Goal: Task Accomplishment & Management: Manage account settings

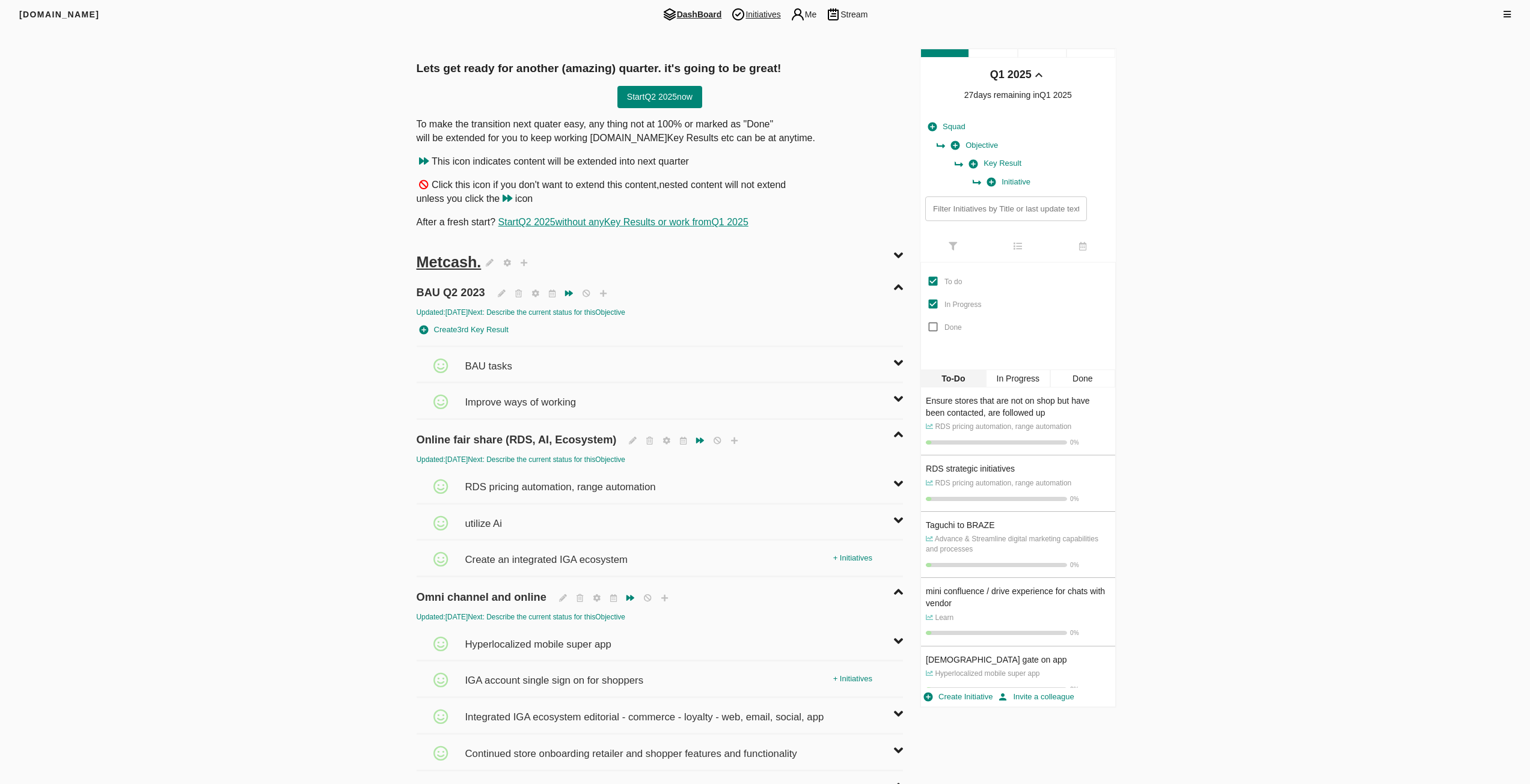
click at [753, 15] on span "Initiatives" at bounding box center [755, 14] width 59 height 15
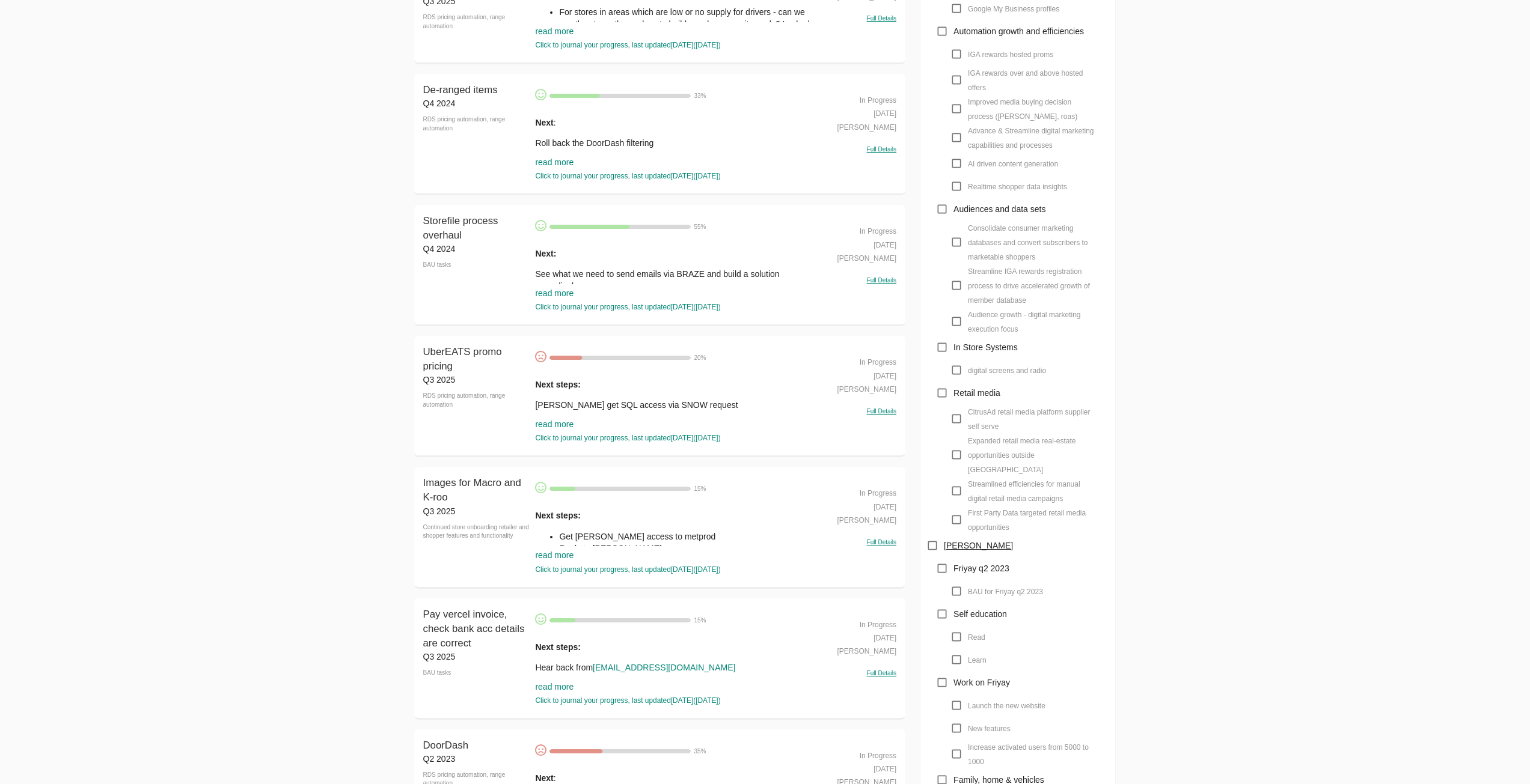
scroll to position [902, 0]
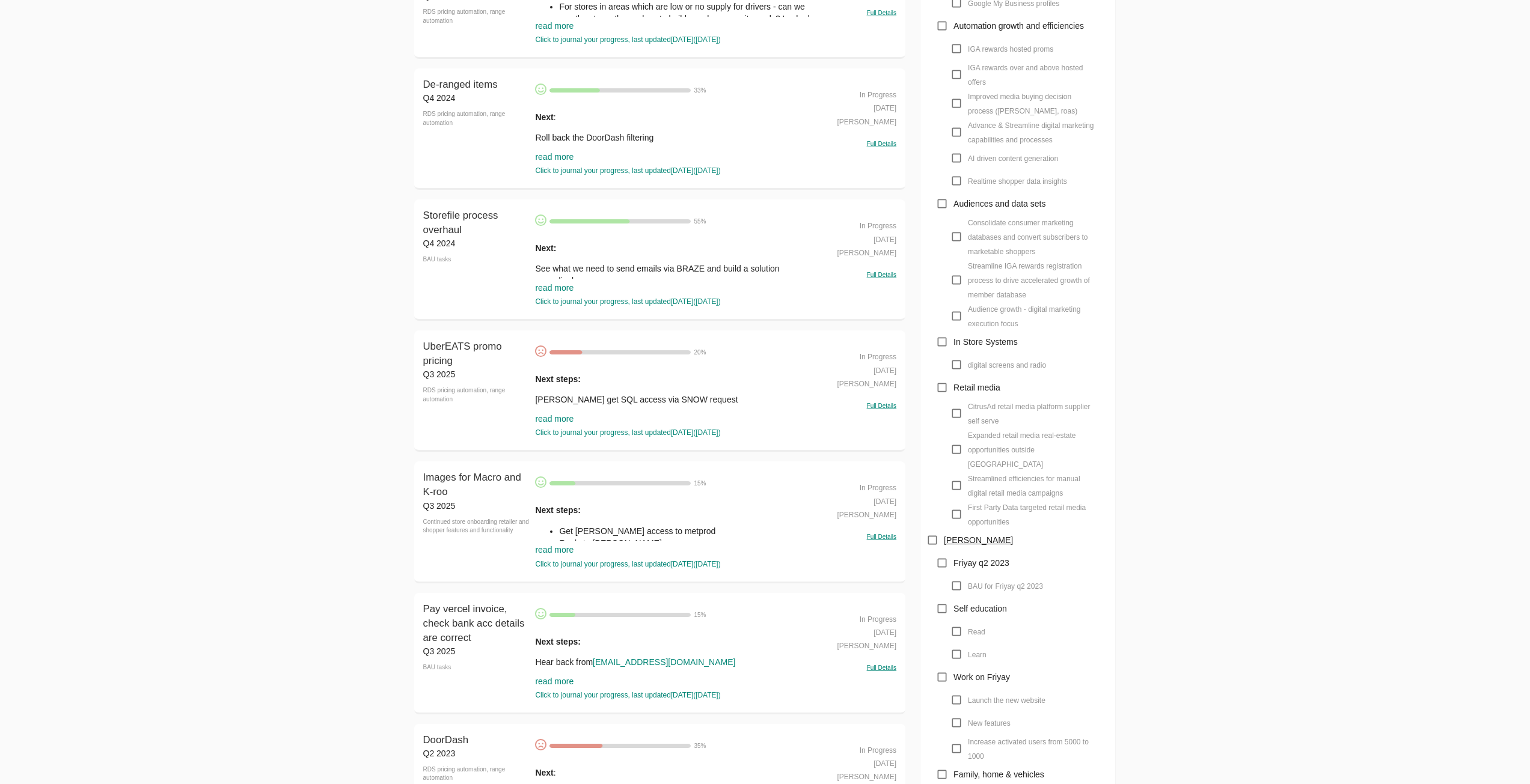
click at [556, 422] on link "read more" at bounding box center [554, 418] width 38 height 9
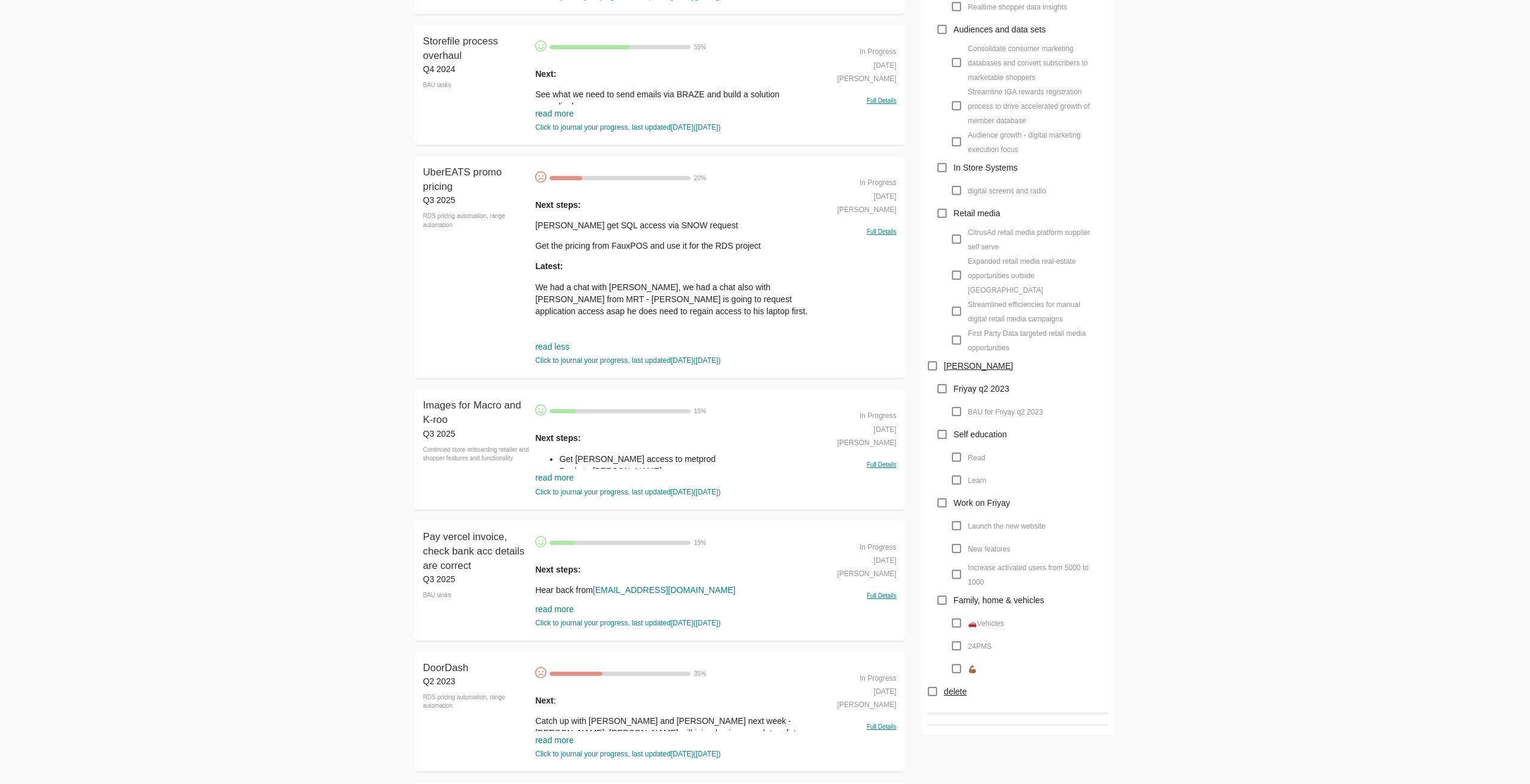
scroll to position [961, 0]
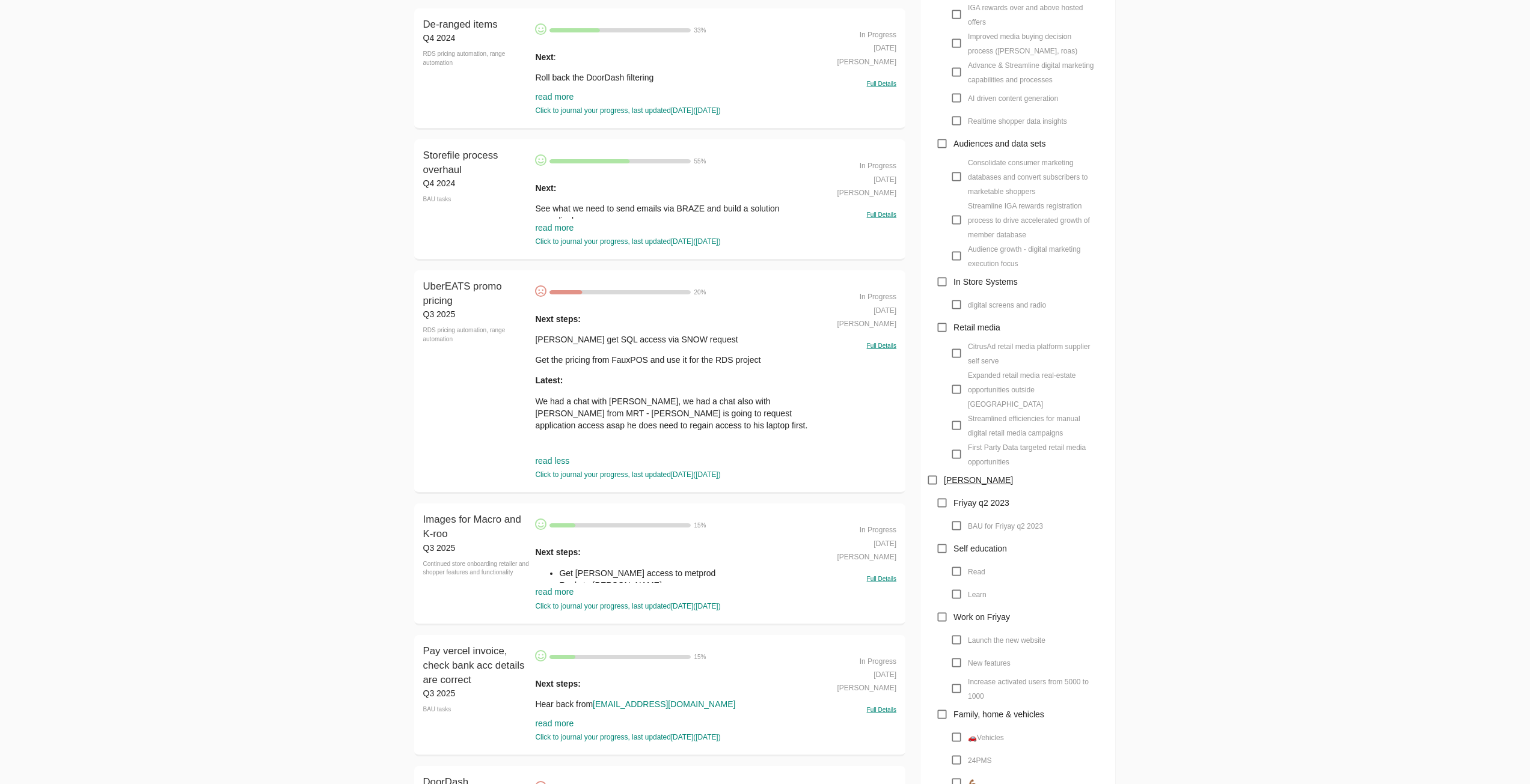
click at [619, 418] on p "We had a chat with [PERSON_NAME], we had a chat also with [PERSON_NAME] from MR…" at bounding box center [677, 414] width 284 height 36
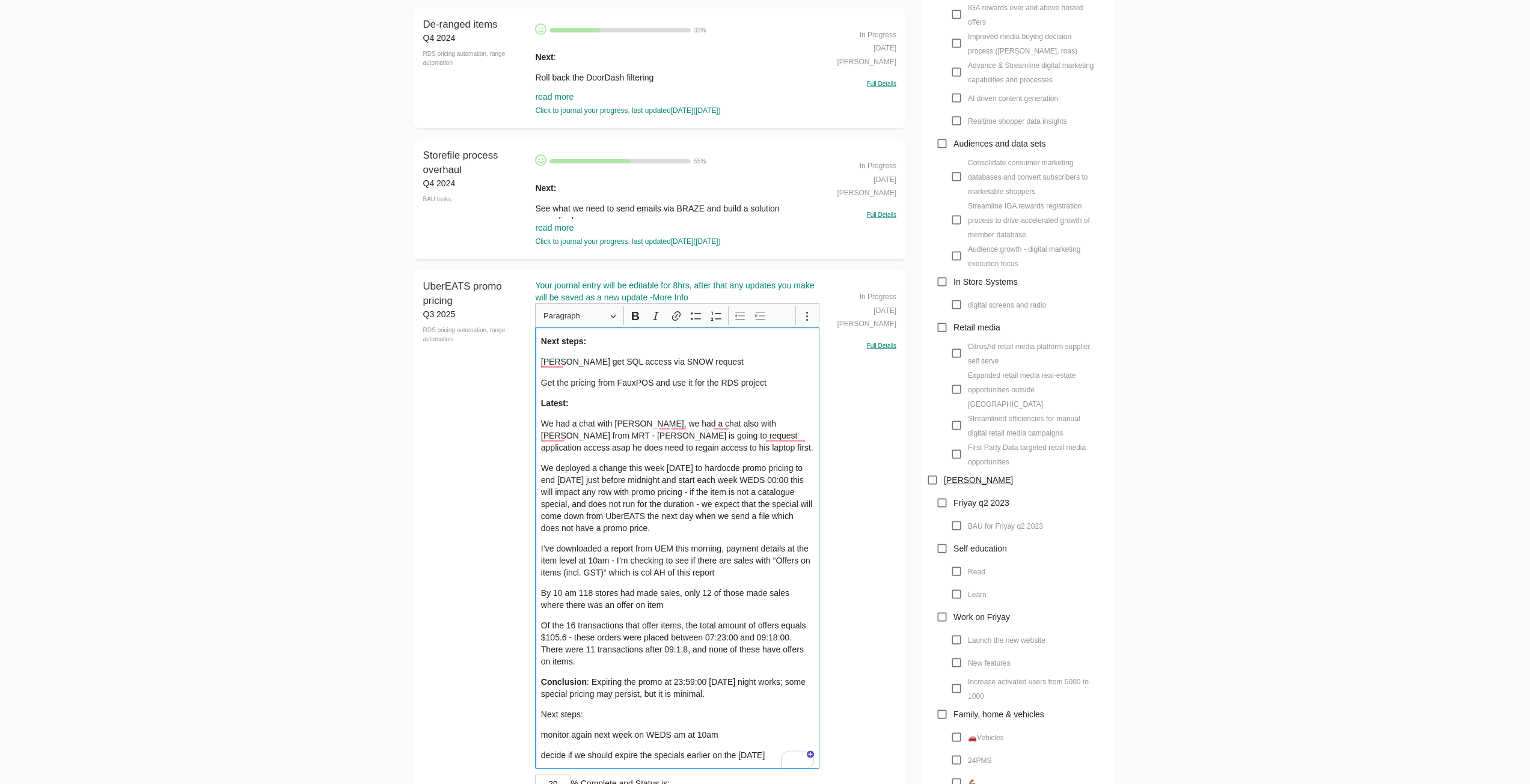
click at [540, 554] on div "Next steps: [PERSON_NAME] get SQL access via SNOW request Get the pricing from …" at bounding box center [677, 549] width 284 height 442
click at [705, 529] on p "We deployed a change this week [DATE] to hardocde promo pricing to end [DATE] j…" at bounding box center [678, 498] width 273 height 73
click at [696, 737] on p "monitor again next week on WEDS am at 10am" at bounding box center [678, 735] width 273 height 12
click at [699, 737] on p "monitor again next week on WEDS am at 10am" at bounding box center [678, 735] width 273 height 12
click at [701, 737] on p "monitor again next week on WEDS am at 10am" at bounding box center [678, 735] width 273 height 12
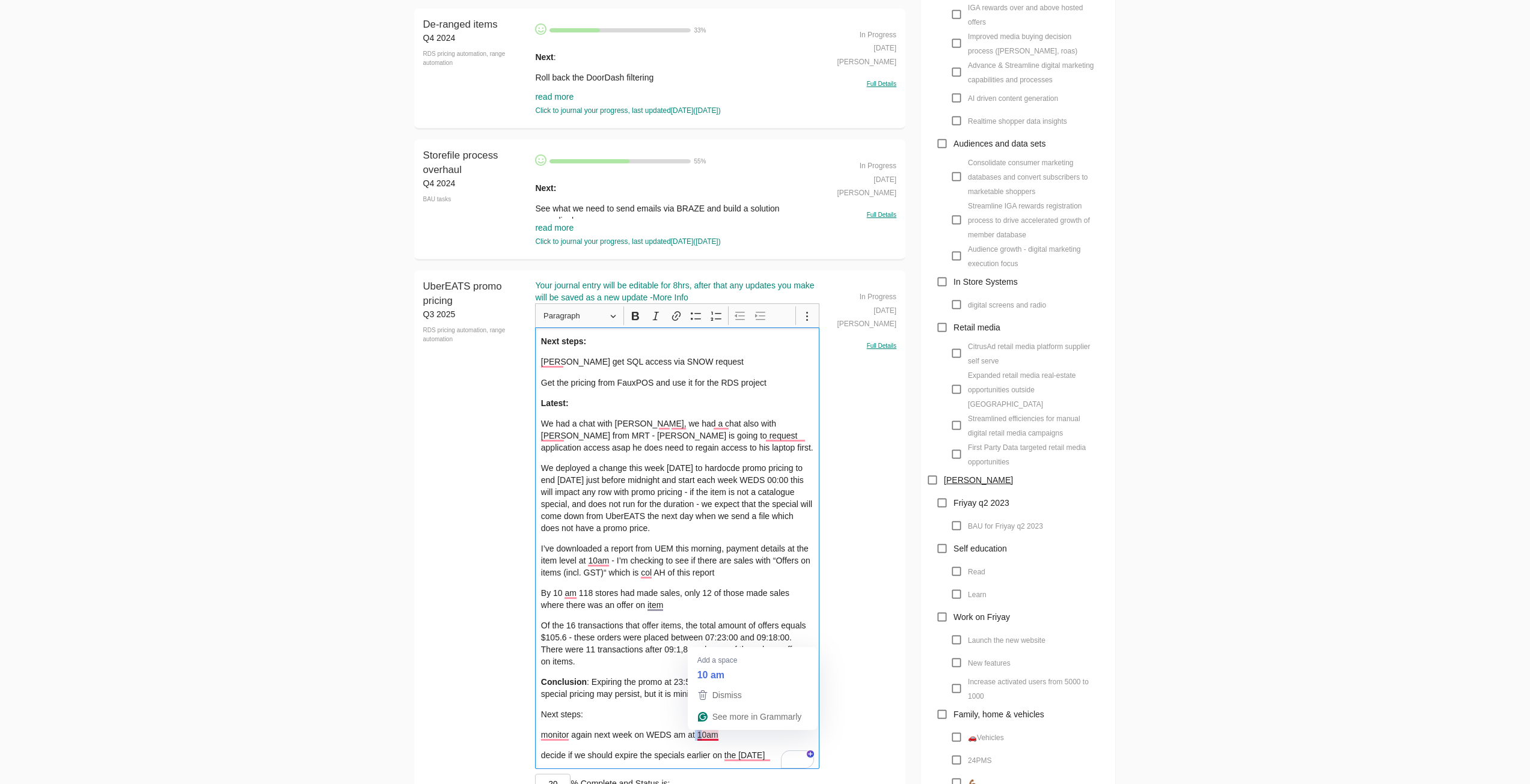
click at [701, 737] on p "monitor again next week on WEDS am at 10am" at bounding box center [678, 735] width 273 height 12
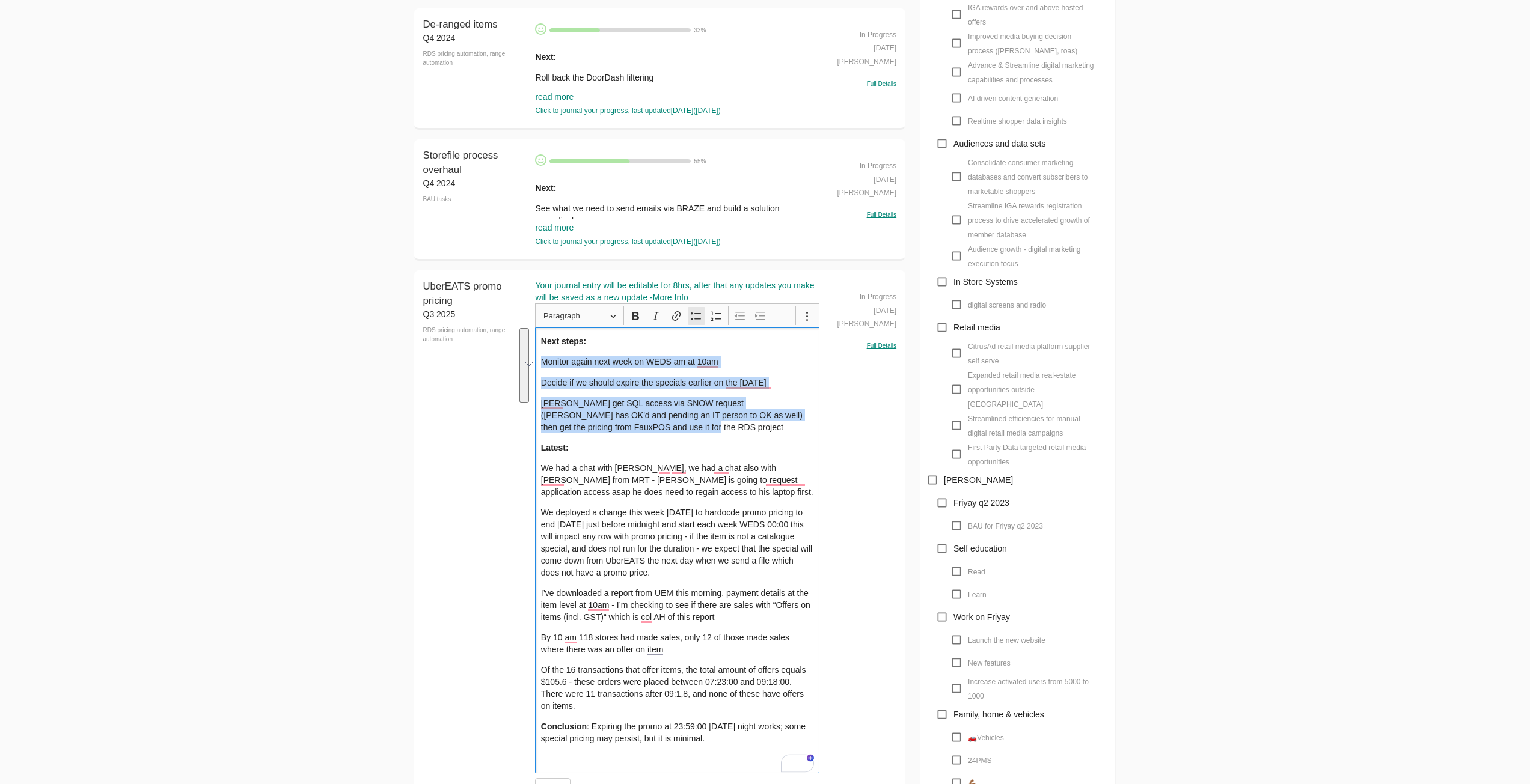
click at [694, 312] on icon "Editor toolbar" at bounding box center [696, 316] width 12 height 12
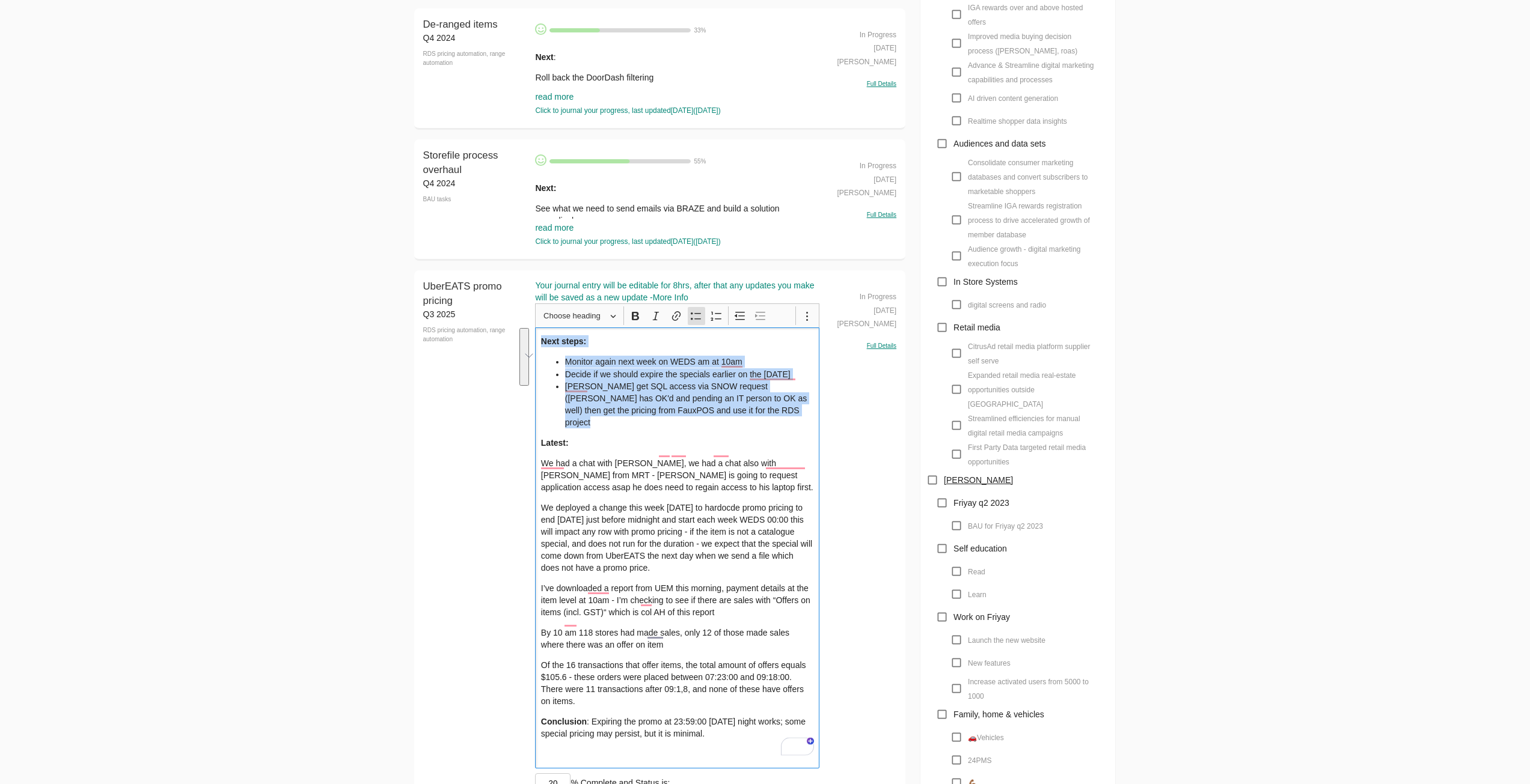
click at [686, 416] on div "Next steps: Monitor again next week on WEDS am at 10am Decide if we should expi…" at bounding box center [677, 548] width 284 height 441
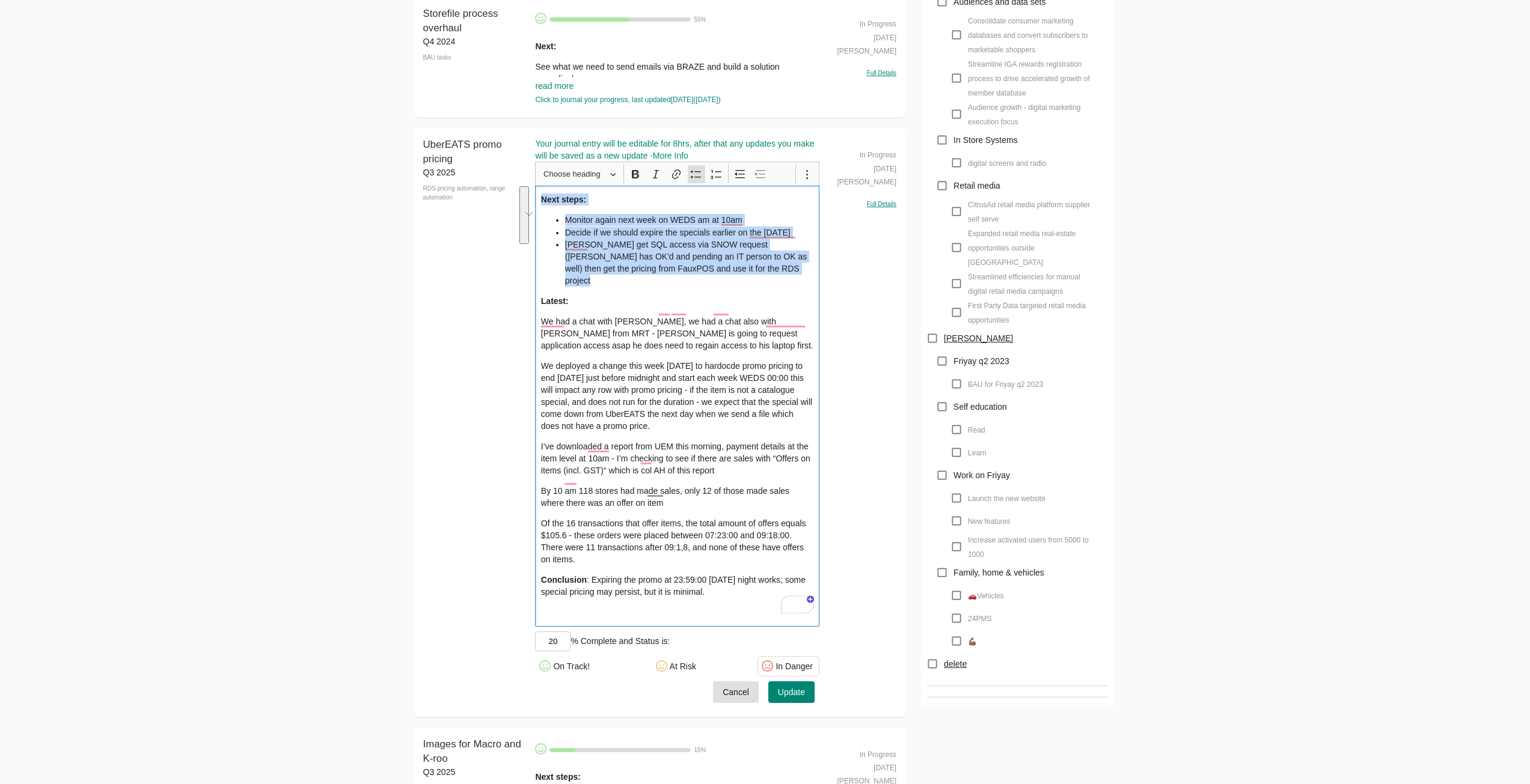
scroll to position [1262, 0]
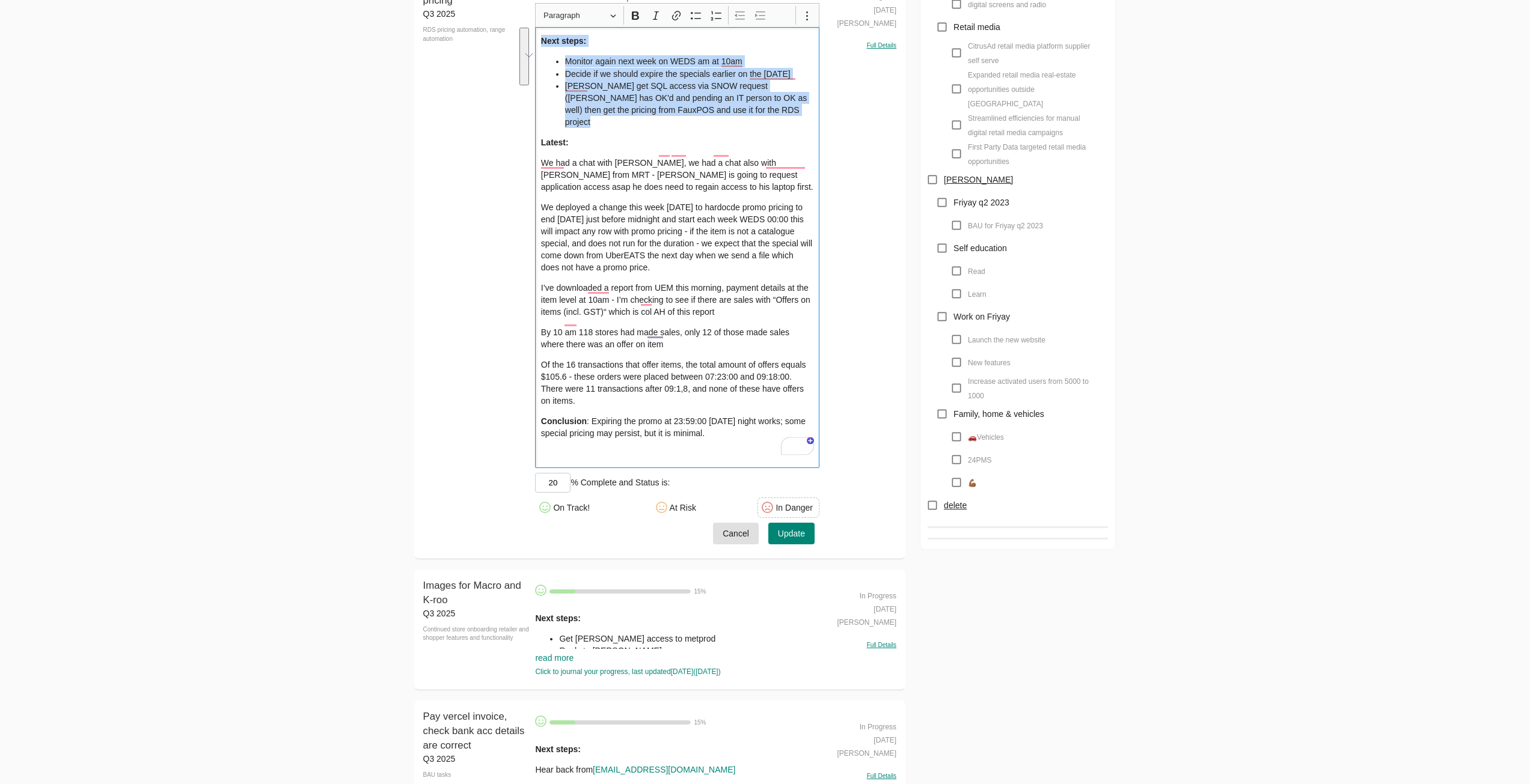
click at [654, 434] on div "Next steps: Monitor again next week on WEDS am at 10am Decide if we should expi…" at bounding box center [677, 247] width 284 height 441
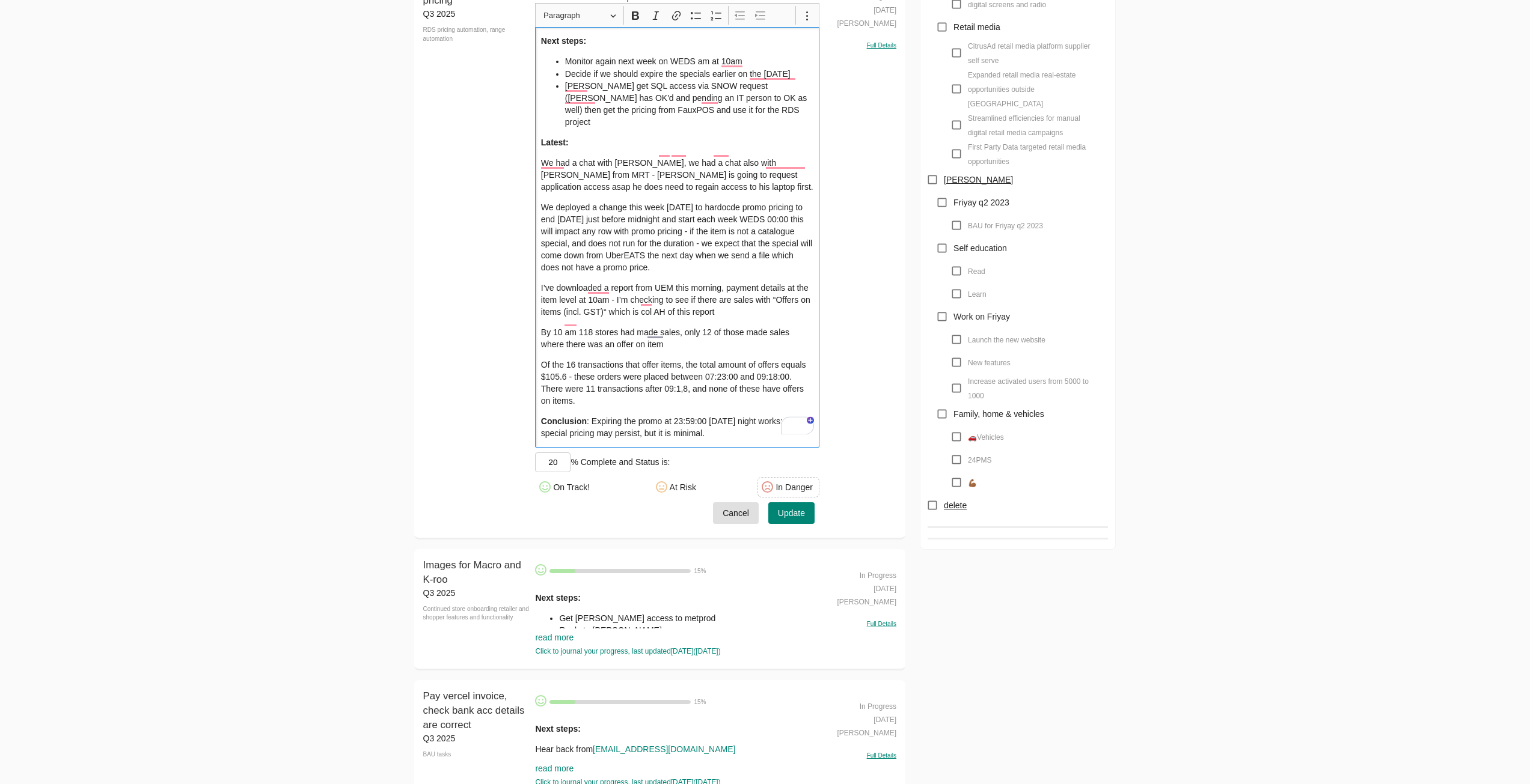
click at [795, 506] on span "Update" at bounding box center [792, 514] width 27 height 15
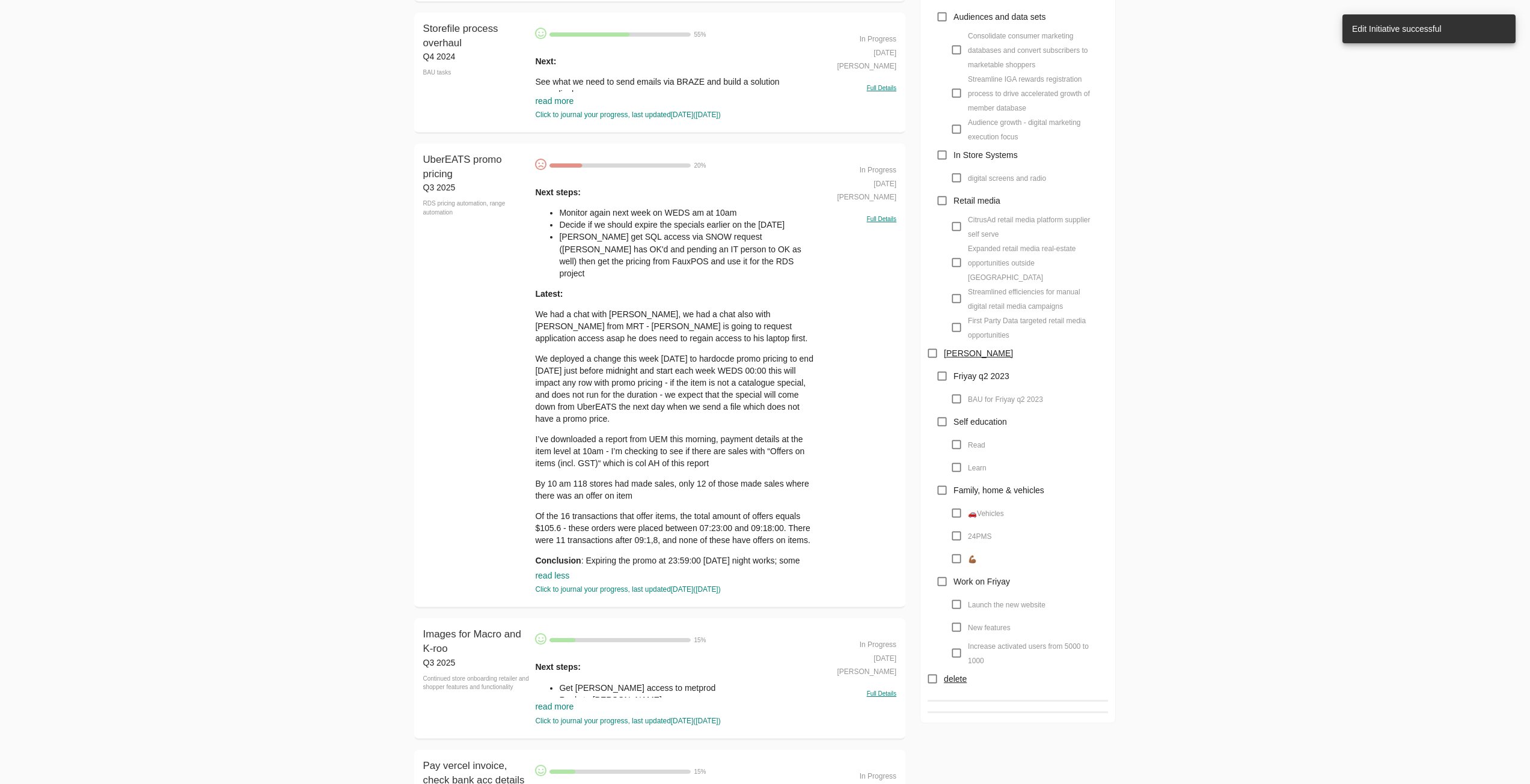
scroll to position [1082, 0]
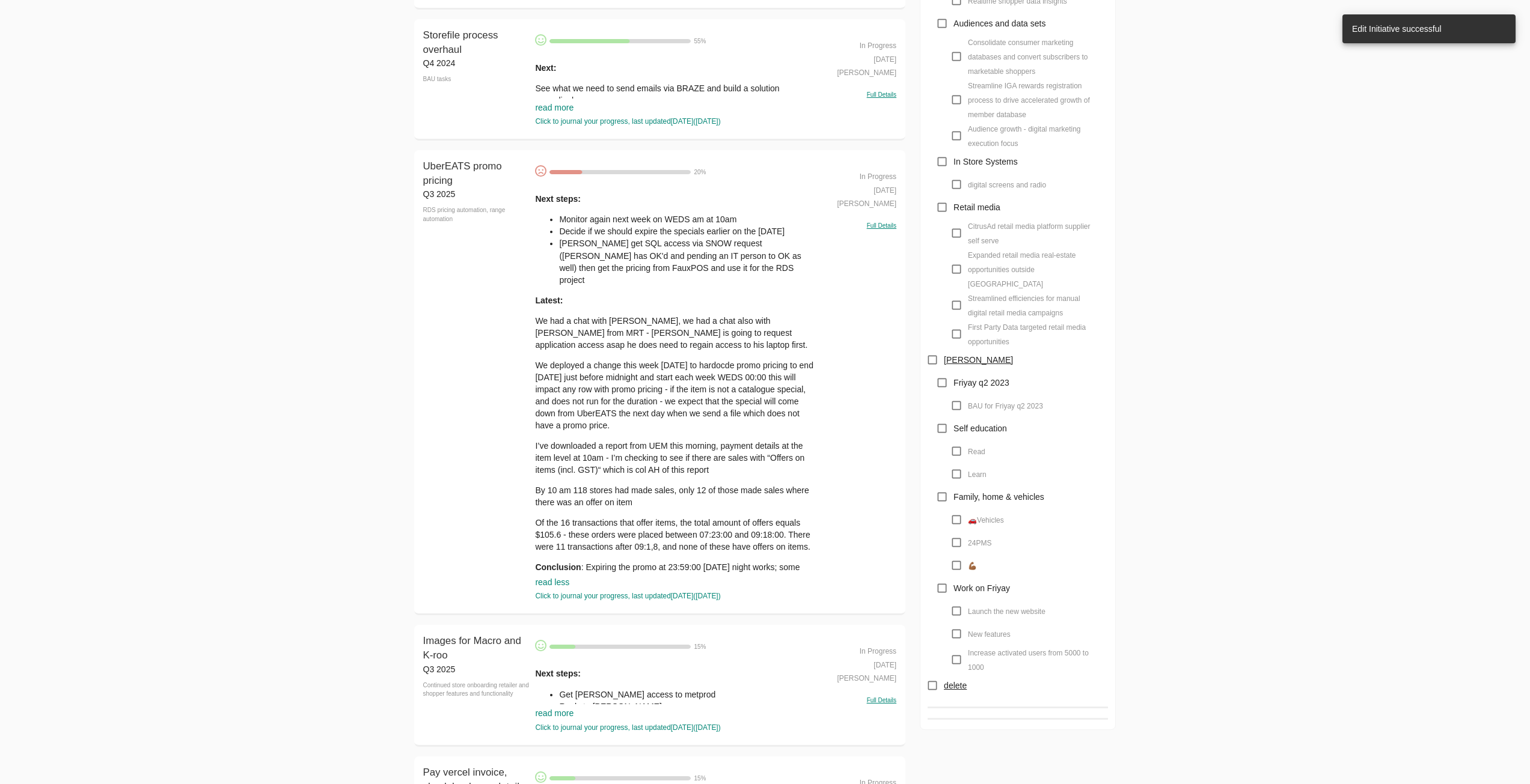
click at [653, 188] on div "Next steps: Monitor again next week on WEDS am at 10am Decide if we should expi…" at bounding box center [677, 379] width 284 height 389
click at [640, 218] on li "Monitor again next week on WEDS am at 10am" at bounding box center [689, 219] width 260 height 12
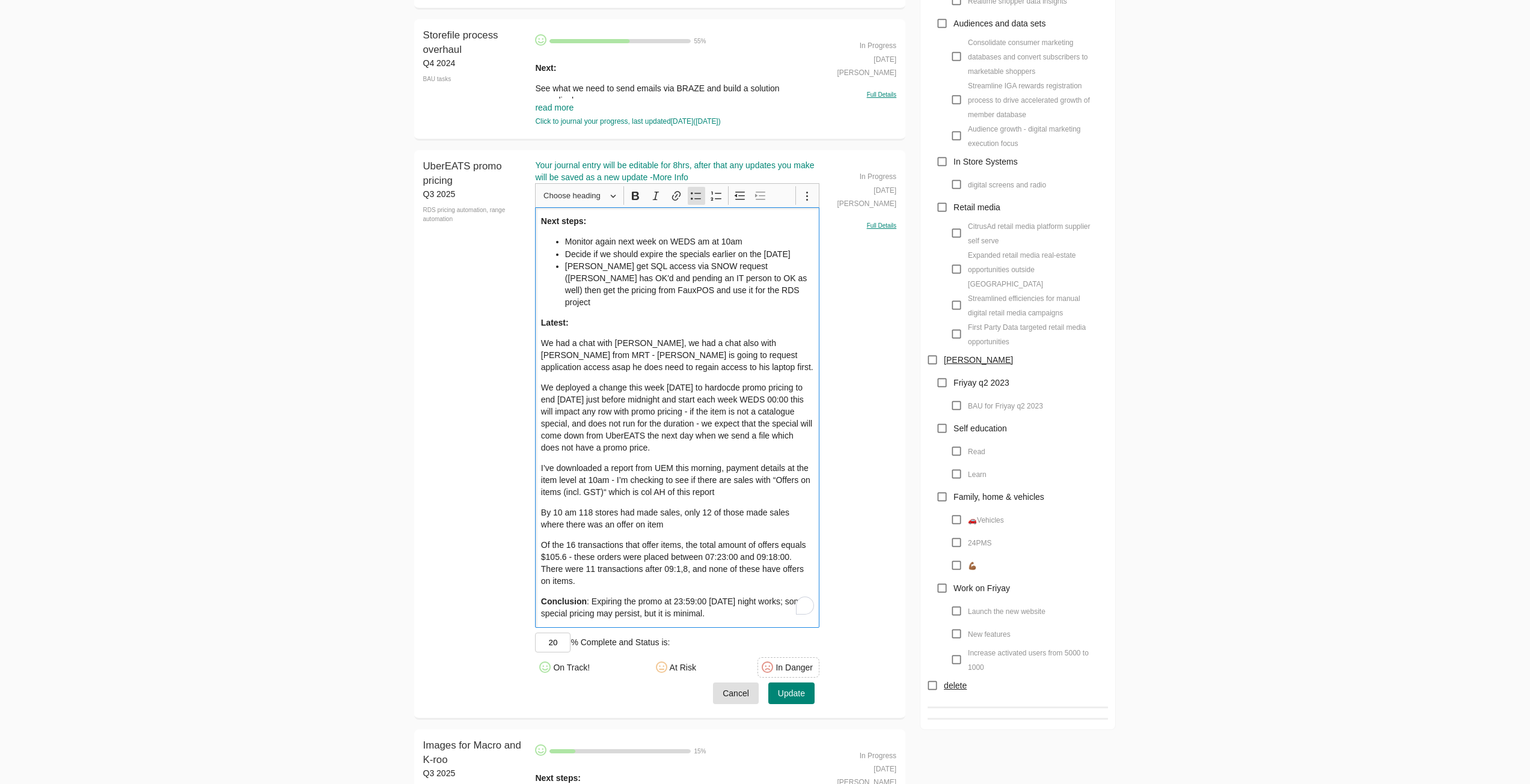
click at [571, 239] on li "Monitor again next week on WEDS am at 10am" at bounding box center [689, 241] width 249 height 12
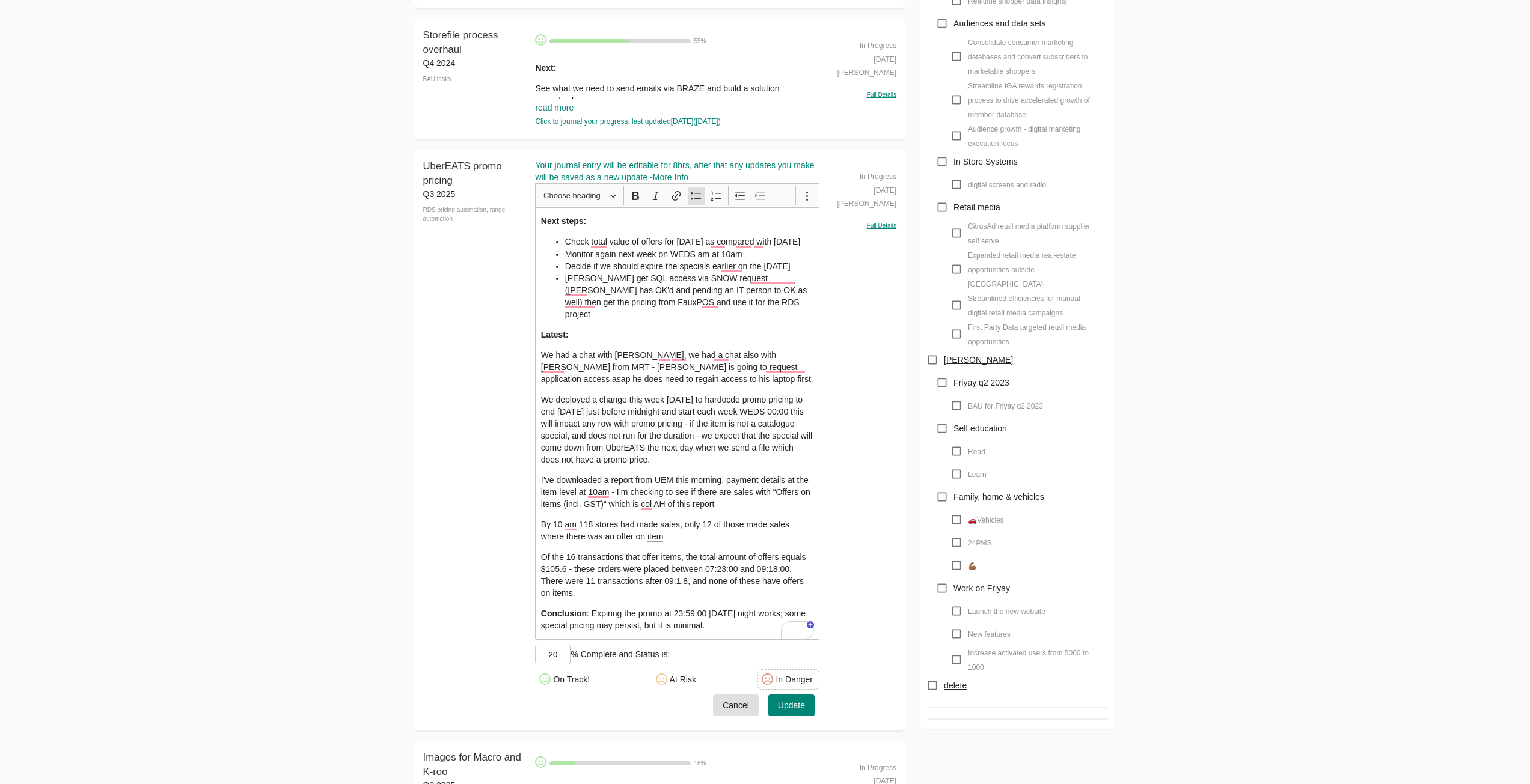
click at [696, 247] on li "Check total value of offers for [DATE] as compared with [DATE]" at bounding box center [689, 241] width 249 height 12
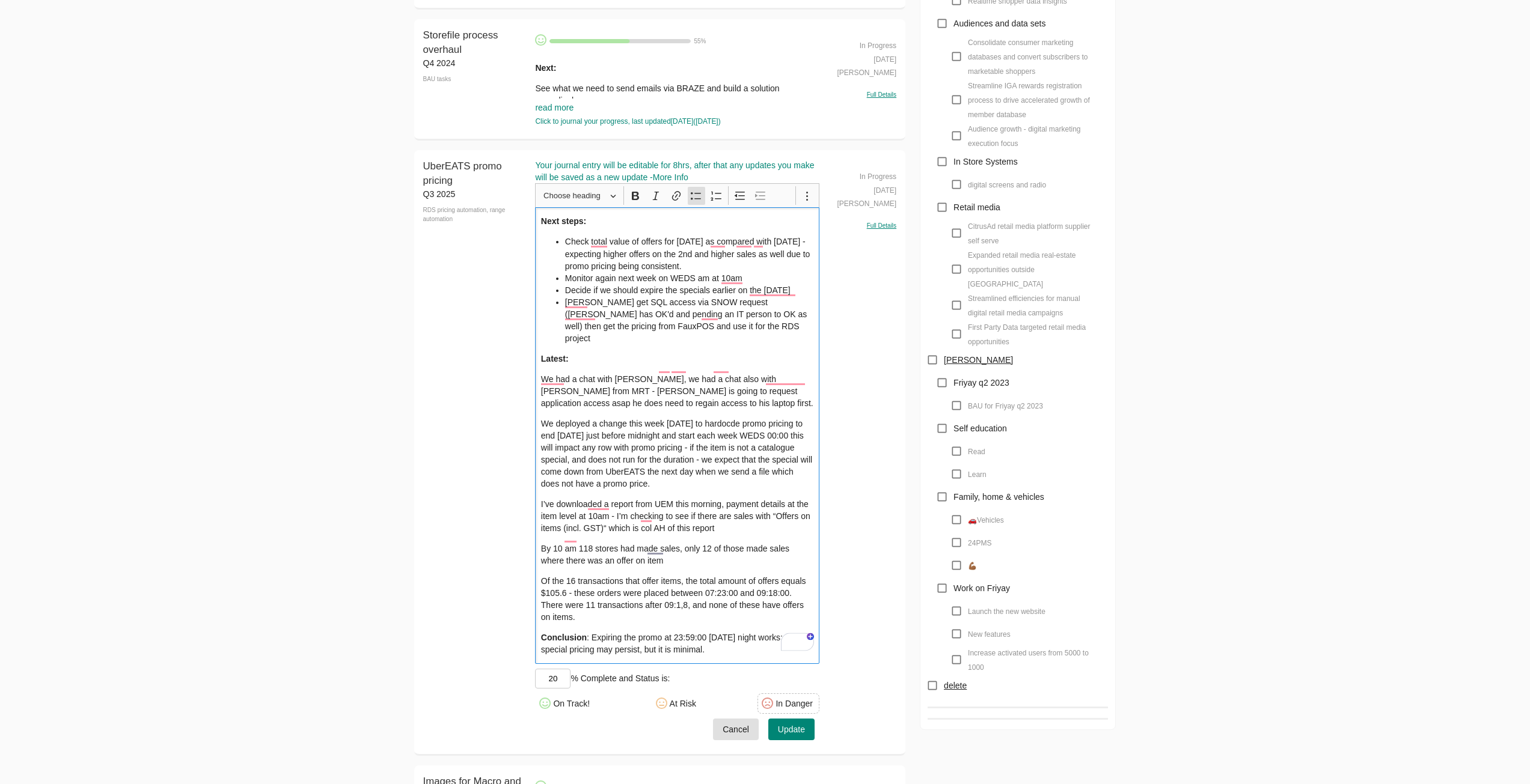
click at [805, 720] on button "Update" at bounding box center [791, 729] width 46 height 22
